Goal: Information Seeking & Learning: Understand process/instructions

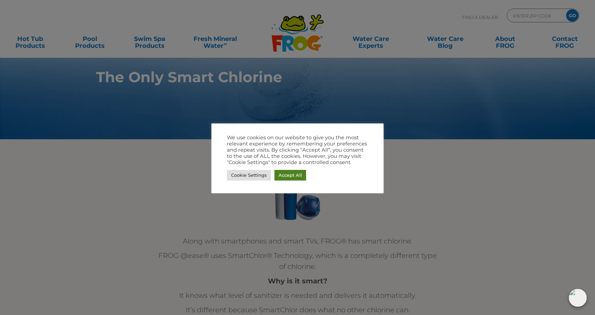
click at [280, 177] on link "Accept All" at bounding box center [290, 175] width 32 height 11
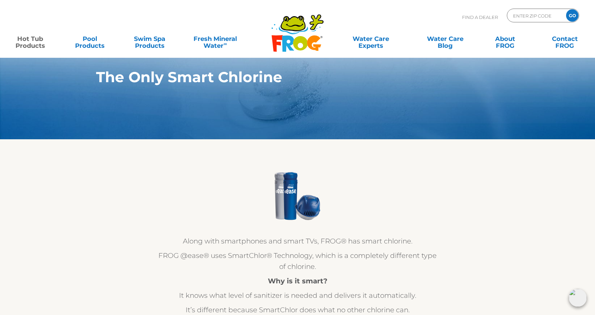
click at [36, 41] on link "Hot Tub Products" at bounding box center [30, 39] width 46 height 14
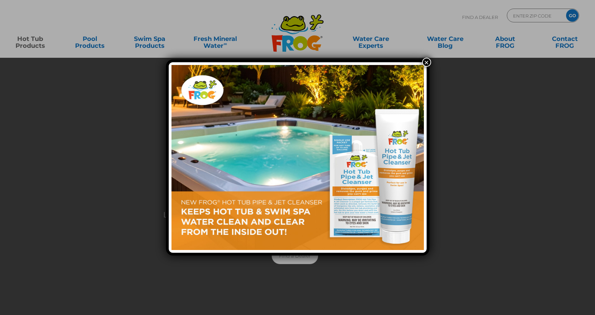
click at [426, 60] on button "×" at bounding box center [426, 62] width 9 height 9
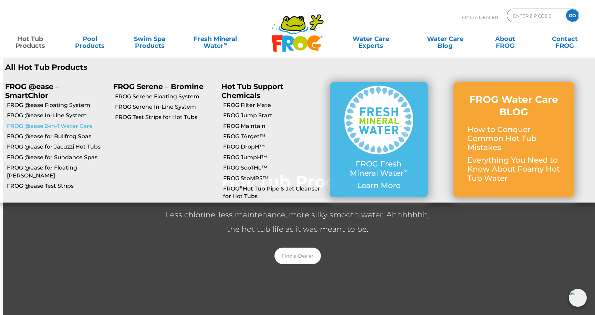
click at [49, 127] on link "FROG @ease 2-in-1 Water Care" at bounding box center [57, 127] width 101 height 8
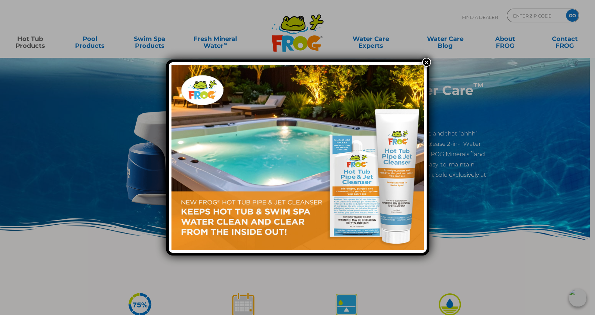
click at [429, 62] on button "×" at bounding box center [426, 62] width 9 height 9
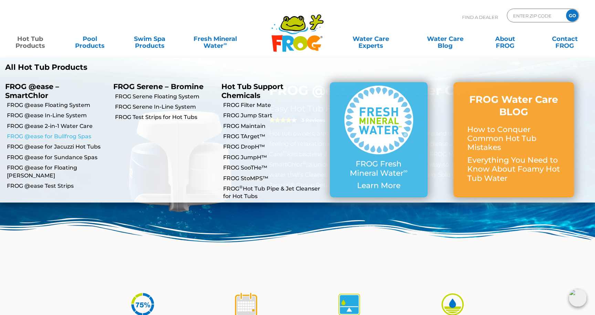
click at [69, 136] on link "FROG @ease for Bullfrog Spas" at bounding box center [57, 137] width 101 height 8
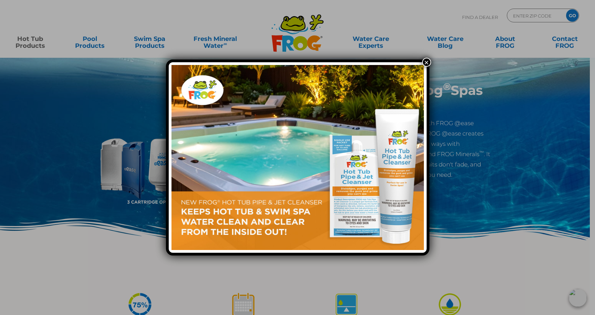
click at [427, 63] on button "×" at bounding box center [426, 62] width 9 height 9
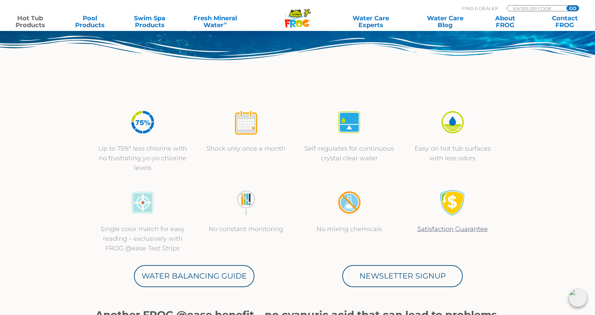
scroll to position [188, 0]
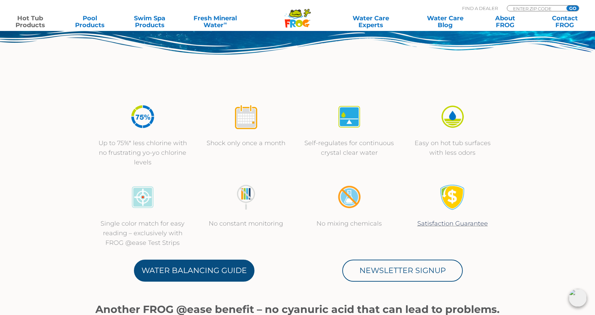
click at [225, 265] on link "Water Balancing Guide" at bounding box center [194, 271] width 120 height 22
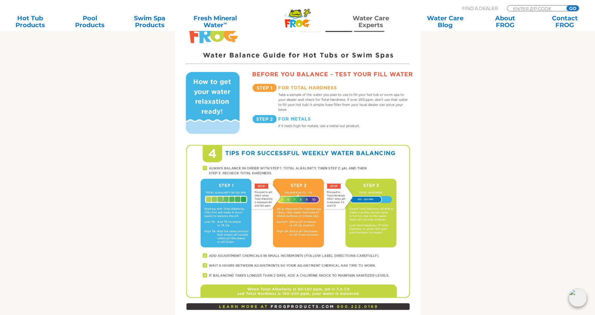
scroll to position [379, 0]
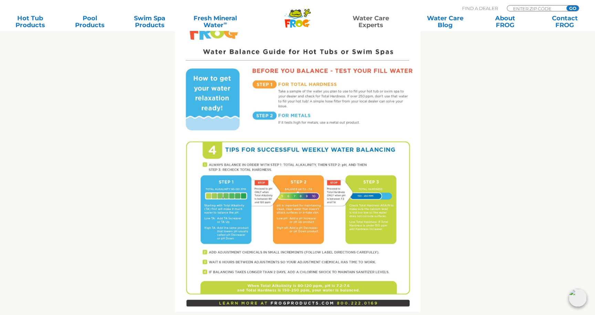
click at [281, 145] on img at bounding box center [297, 153] width 245 height 318
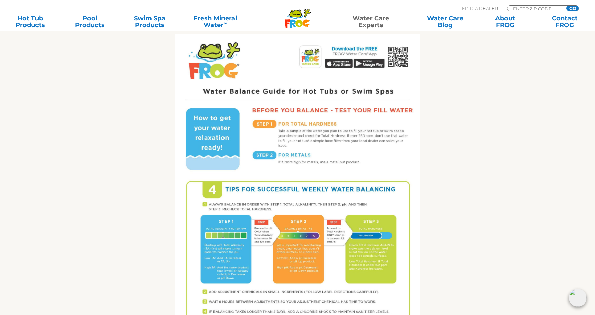
scroll to position [333, 0]
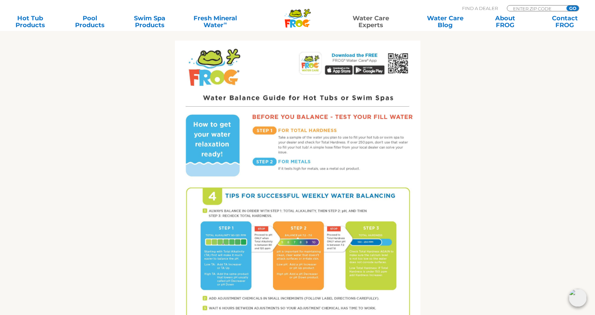
drag, startPoint x: 278, startPoint y: 138, endPoint x: 367, endPoint y: 158, distance: 91.0
click at [367, 158] on img at bounding box center [297, 200] width 245 height 318
drag, startPoint x: 289, startPoint y: 147, endPoint x: 302, endPoint y: 155, distance: 15.1
click at [302, 155] on img at bounding box center [297, 200] width 245 height 318
drag, startPoint x: 281, startPoint y: 160, endPoint x: 313, endPoint y: 171, distance: 34.3
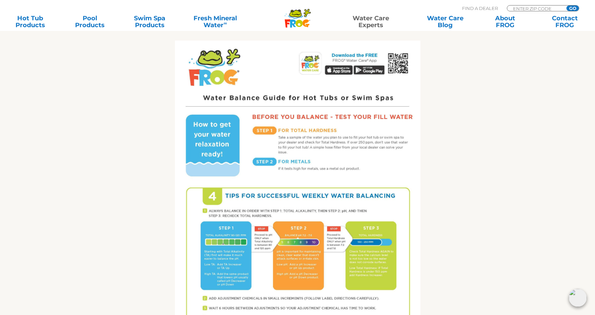
click at [313, 171] on img at bounding box center [297, 200] width 245 height 318
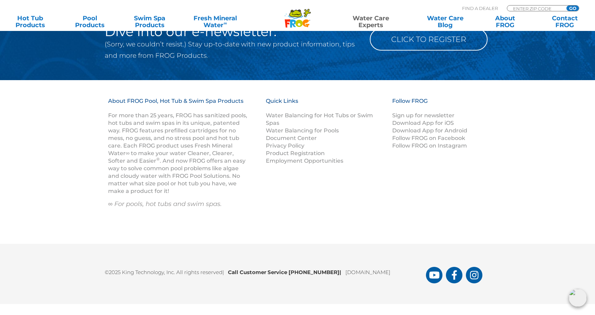
scroll to position [978, 0]
